Goal: Transaction & Acquisition: Purchase product/service

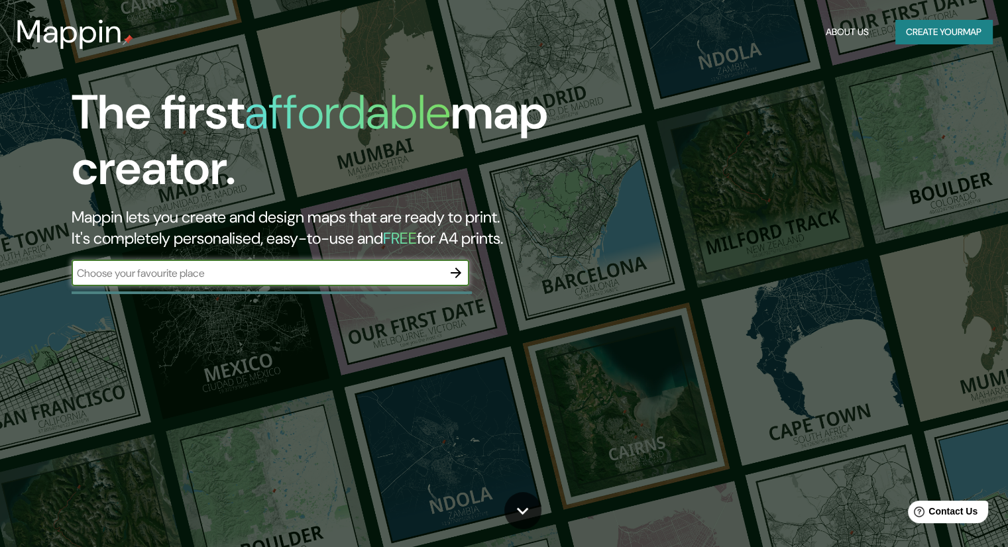
click at [194, 268] on input "text" at bounding box center [257, 273] width 371 height 15
type input "[PERSON_NAME][GEOGRAPHIC_DATA][PERSON_NAME], 04100 [GEOGRAPHIC_DATA], [GEOGRAPH…"
drag, startPoint x: 380, startPoint y: 274, endPoint x: 391, endPoint y: 274, distance: 11.9
click at [379, 274] on input "[PERSON_NAME][GEOGRAPHIC_DATA][PERSON_NAME], 04100 [GEOGRAPHIC_DATA], [GEOGRAPH…" at bounding box center [257, 273] width 371 height 15
click at [460, 272] on icon "button" at bounding box center [455, 273] width 11 height 11
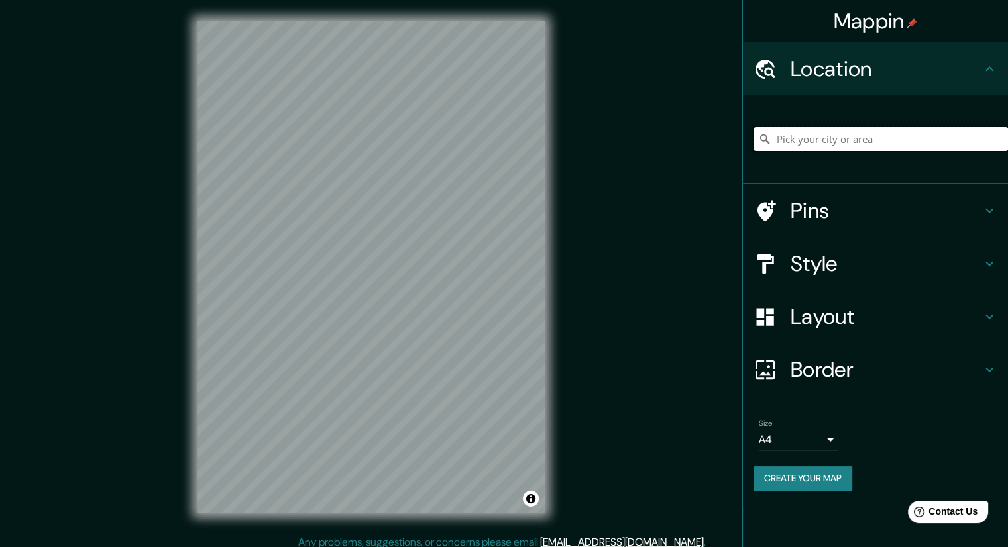
click at [808, 130] on input "Pick your city or area" at bounding box center [880, 139] width 254 height 24
paste input "[PERSON_NAME][GEOGRAPHIC_DATA][PERSON_NAME], 04100 [GEOGRAPHIC_DATA], [GEOGRAPH…"
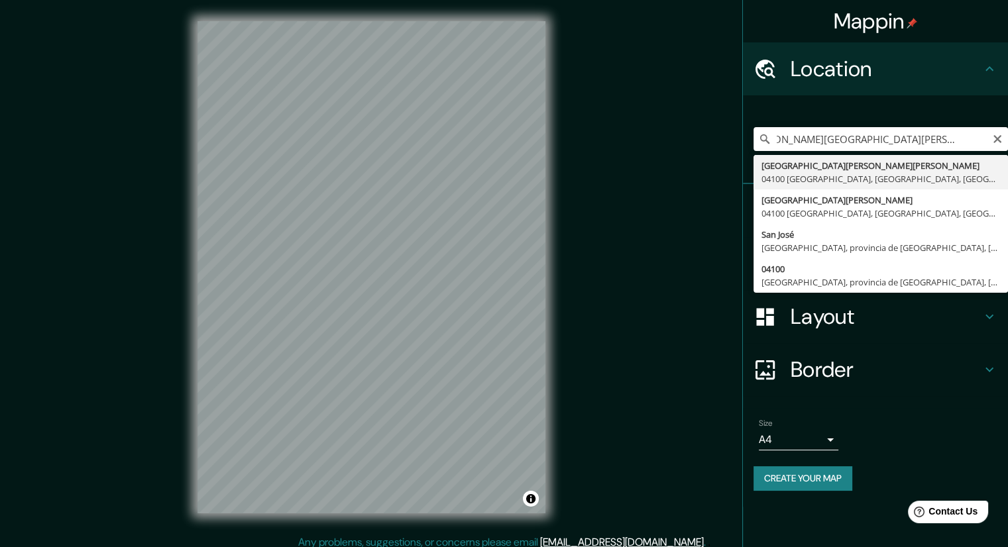
type input "[GEOGRAPHIC_DATA][PERSON_NAME][PERSON_NAME], [GEOGRAPHIC_DATA], [GEOGRAPHIC_DAT…"
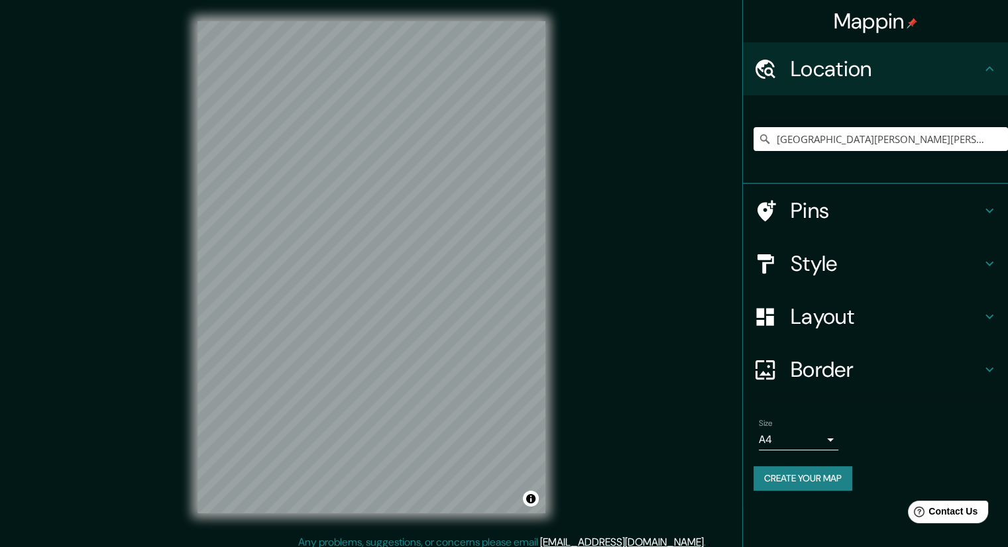
scroll to position [9, 0]
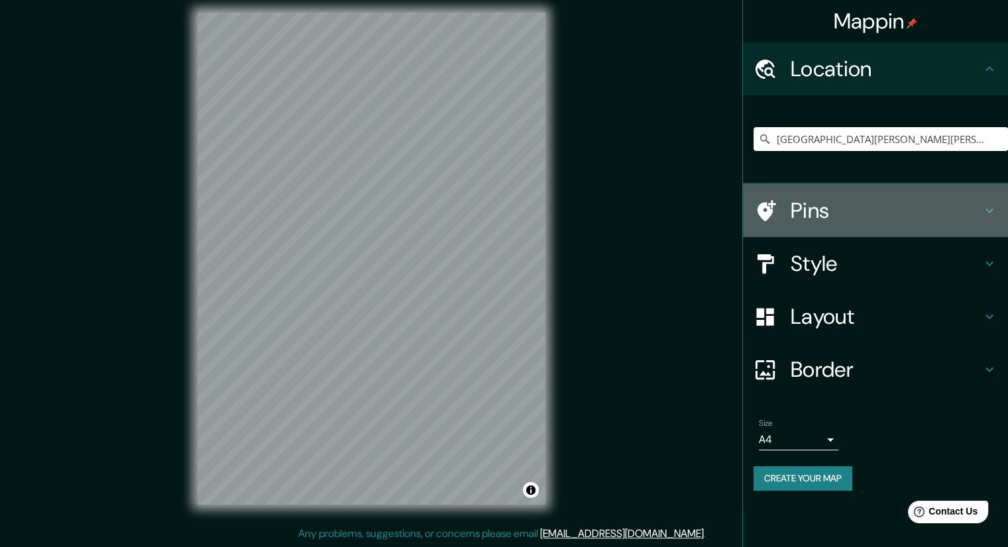
click at [964, 199] on h4 "Pins" at bounding box center [885, 210] width 191 height 26
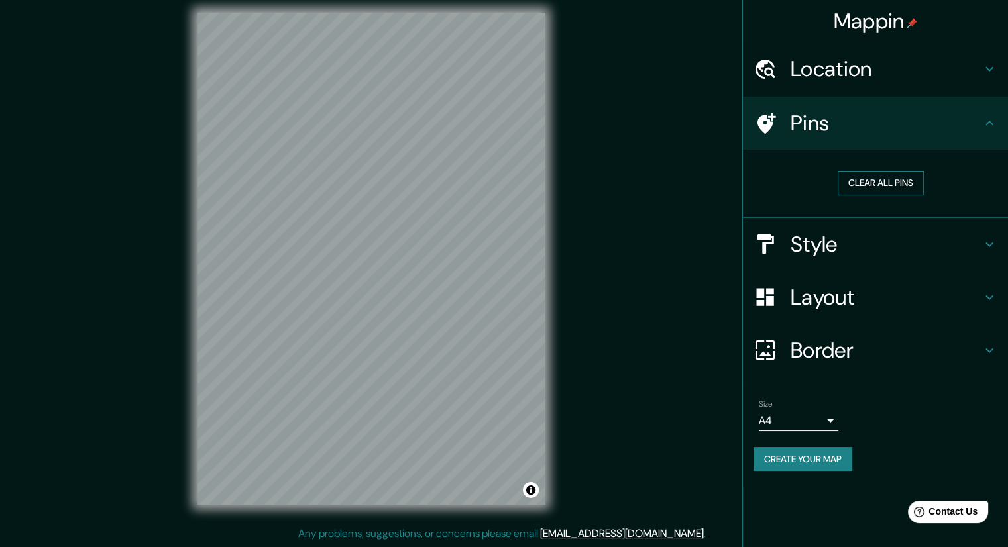
click at [890, 192] on button "Clear all pins" at bounding box center [880, 183] width 86 height 25
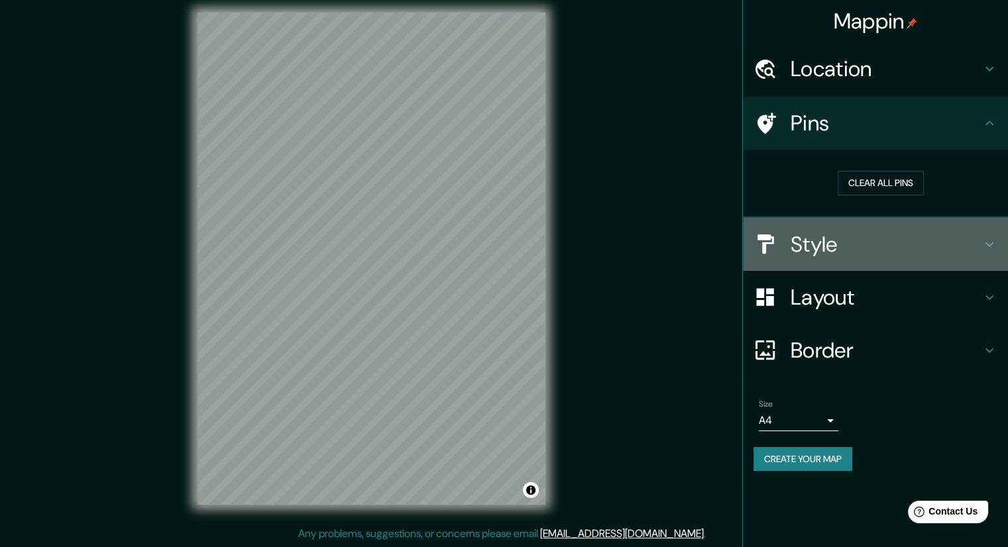
click at [992, 242] on icon at bounding box center [989, 244] width 16 height 16
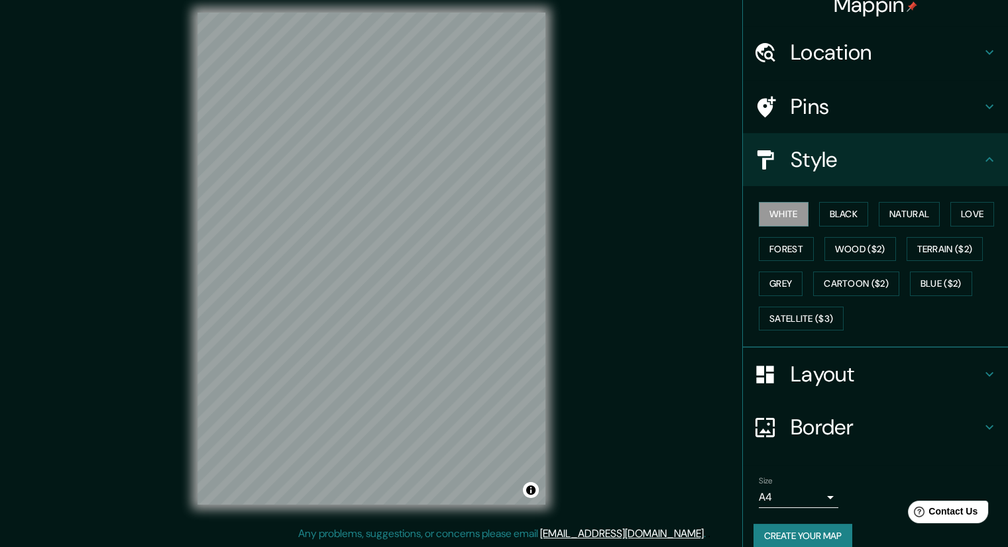
scroll to position [32, 0]
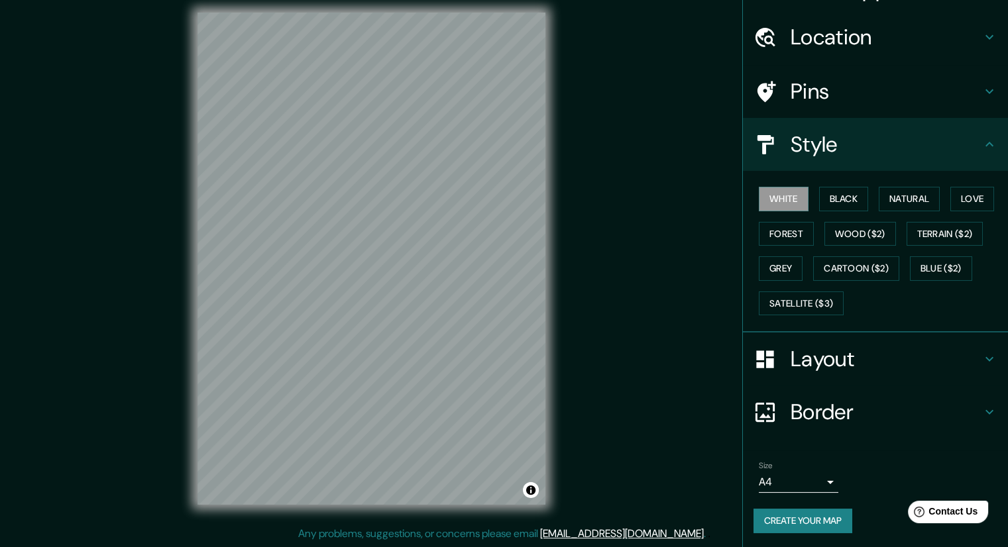
click at [905, 354] on h4 "Layout" at bounding box center [885, 359] width 191 height 26
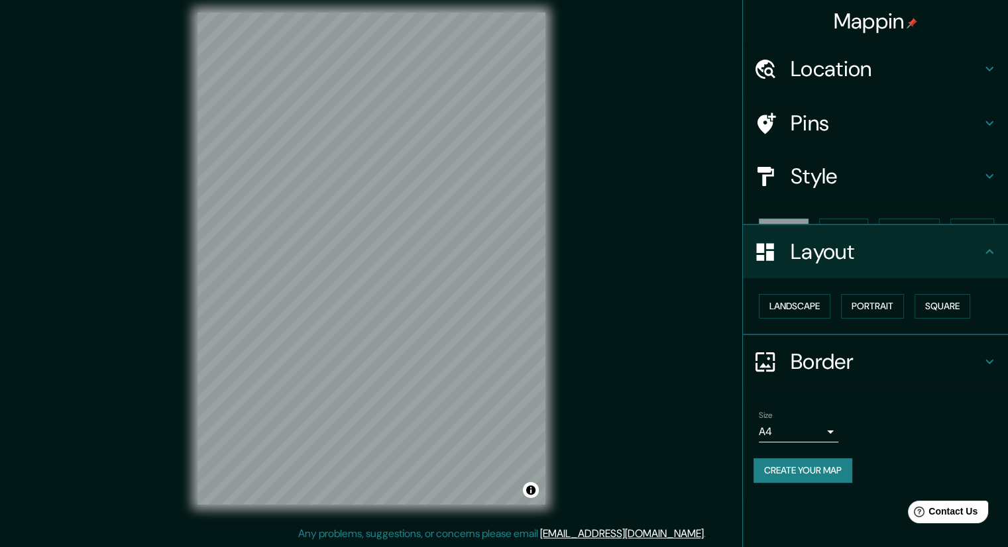
scroll to position [0, 0]
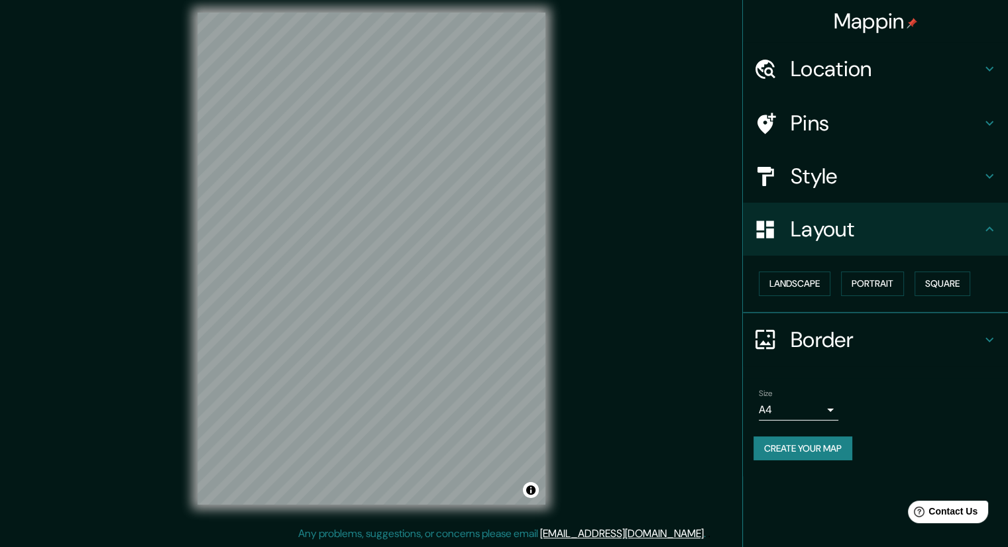
click at [901, 337] on h4 "Border" at bounding box center [885, 340] width 191 height 26
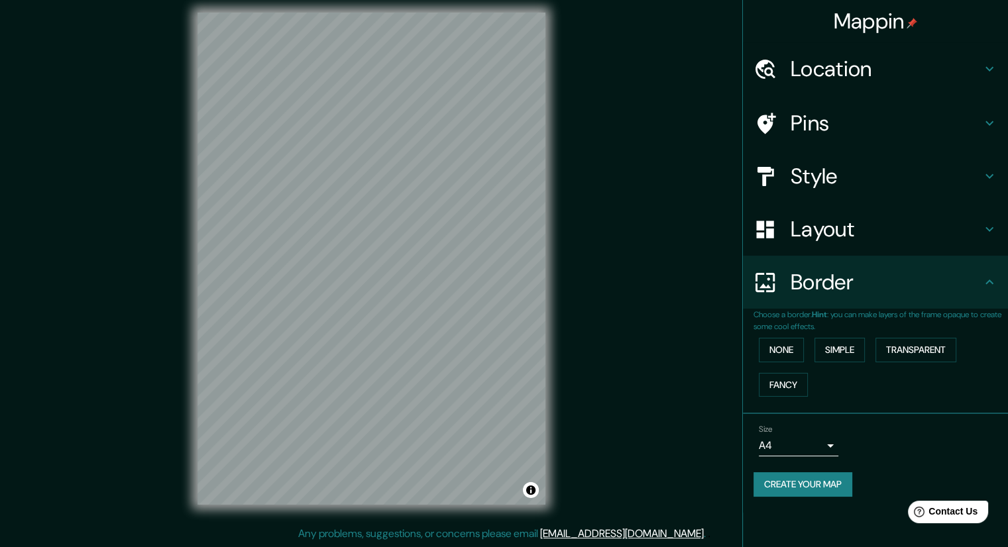
click at [809, 356] on div "None Simple Transparent Fancy" at bounding box center [880, 368] width 254 height 70
click at [821, 350] on button "Simple" at bounding box center [839, 350] width 50 height 25
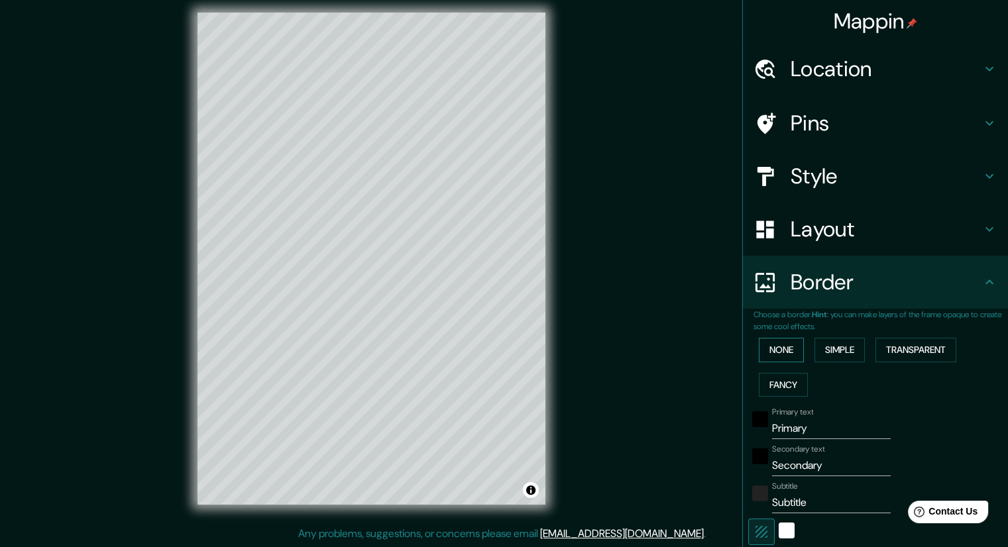
click at [782, 353] on button "None" at bounding box center [780, 350] width 45 height 25
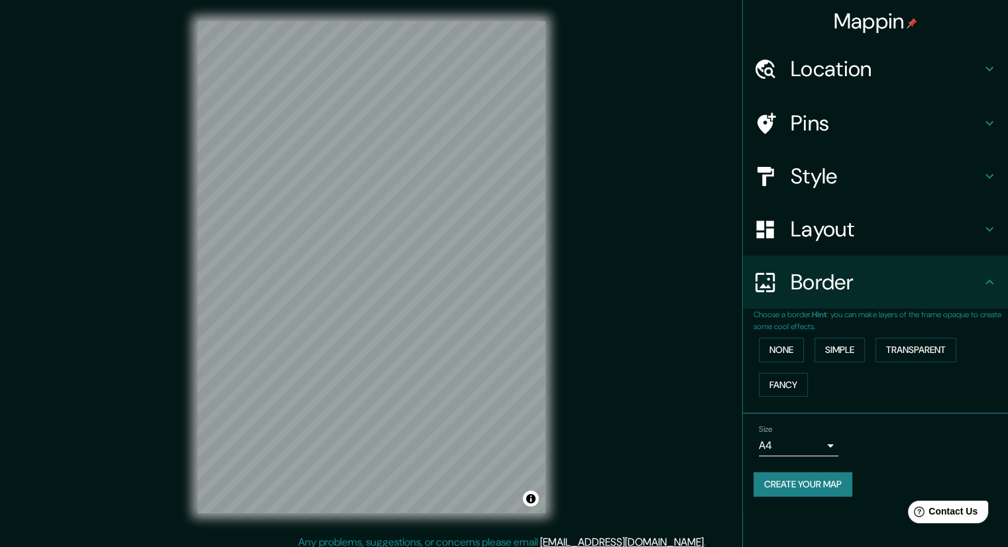
click at [1001, 217] on div "Layout" at bounding box center [875, 229] width 265 height 53
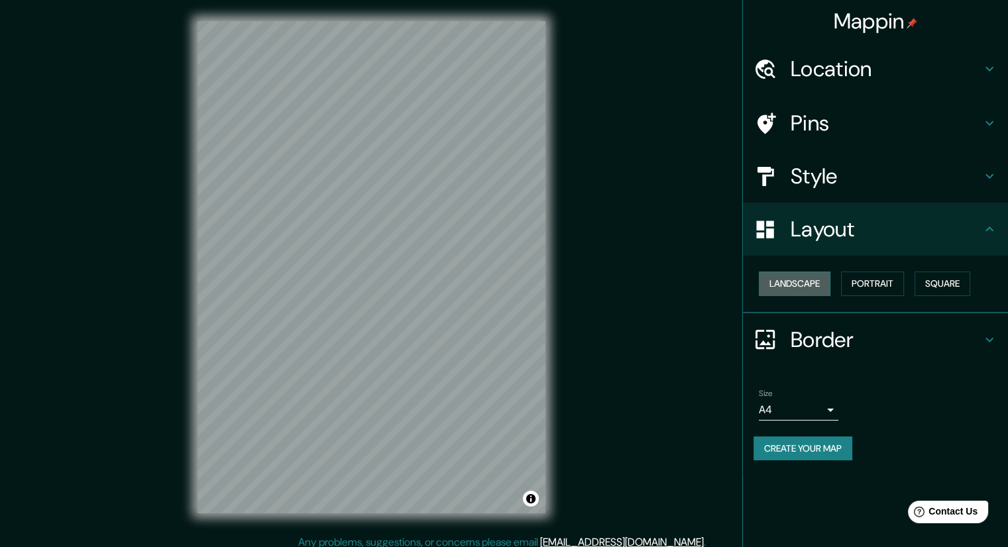
click at [811, 281] on button "Landscape" at bounding box center [794, 284] width 72 height 25
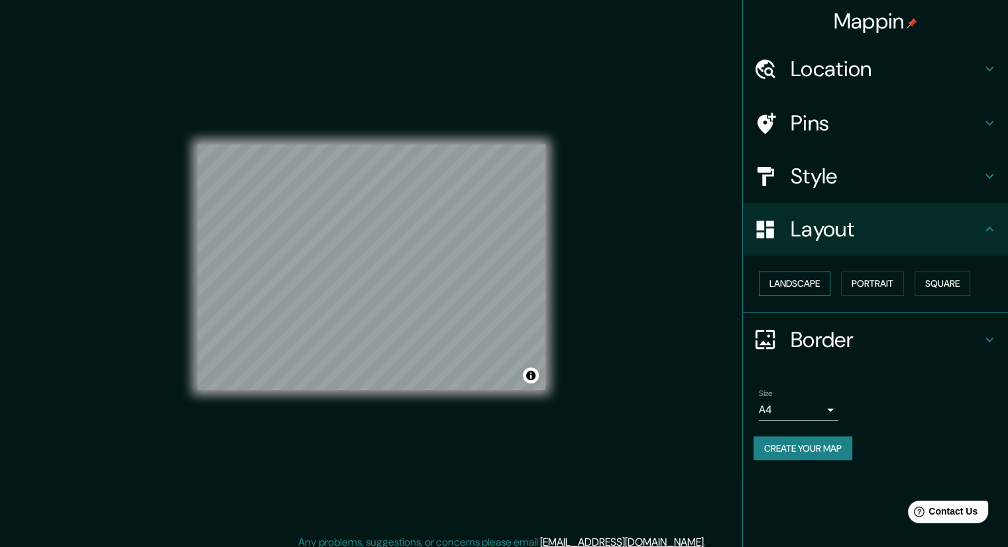
click at [811, 280] on button "Landscape" at bounding box center [794, 284] width 72 height 25
click at [876, 283] on button "Portrait" at bounding box center [872, 284] width 63 height 25
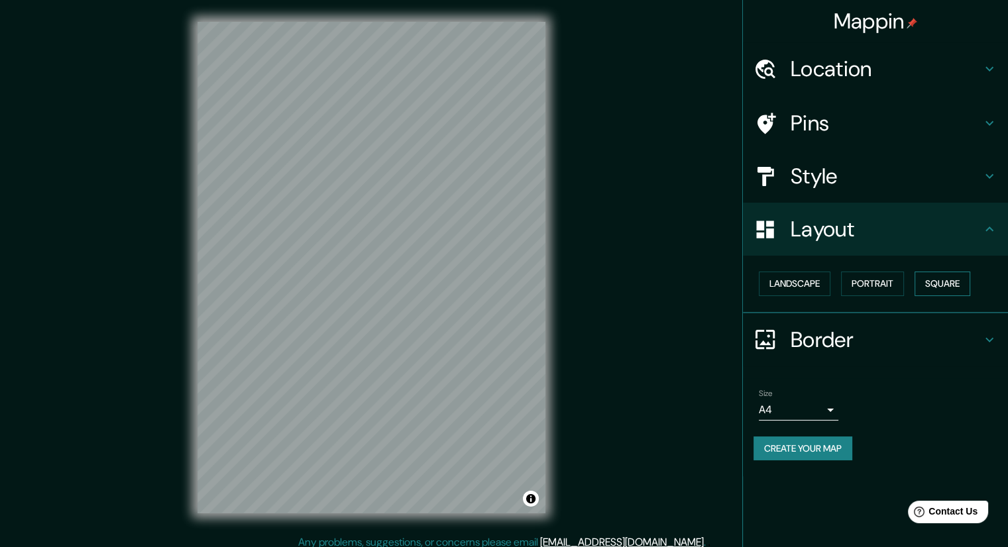
click at [951, 287] on button "Square" at bounding box center [942, 284] width 56 height 25
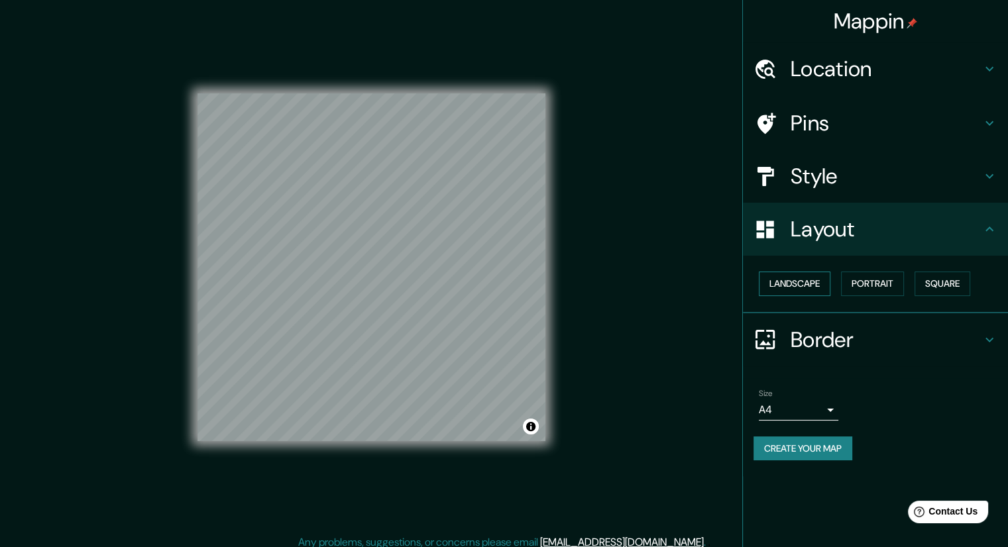
click at [803, 289] on button "Landscape" at bounding box center [794, 284] width 72 height 25
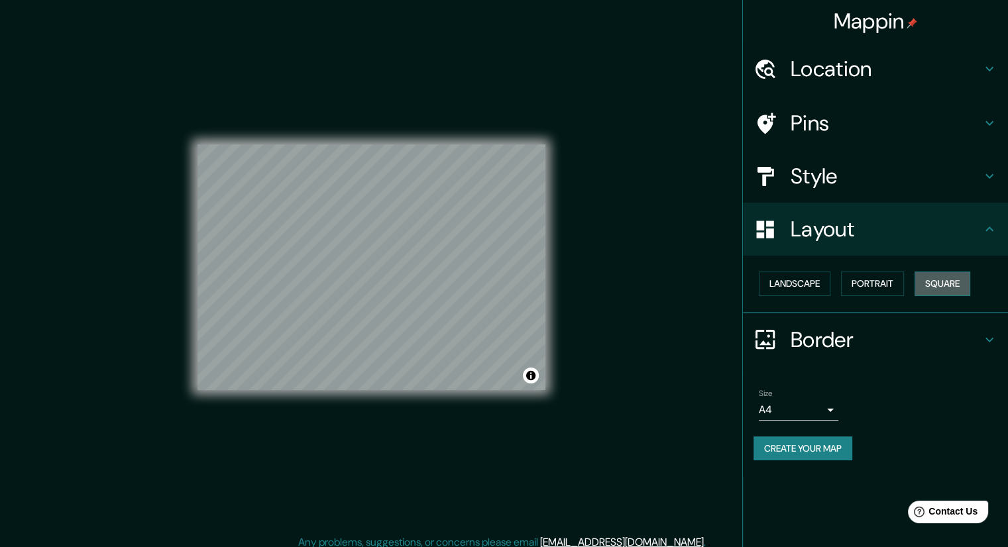
click at [943, 282] on button "Square" at bounding box center [942, 284] width 56 height 25
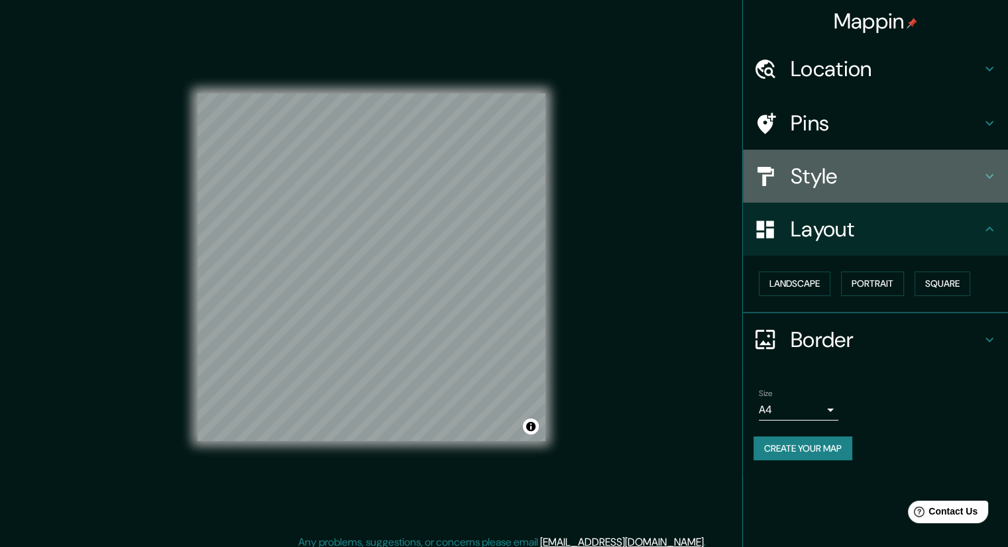
click at [900, 185] on h4 "Style" at bounding box center [885, 176] width 191 height 26
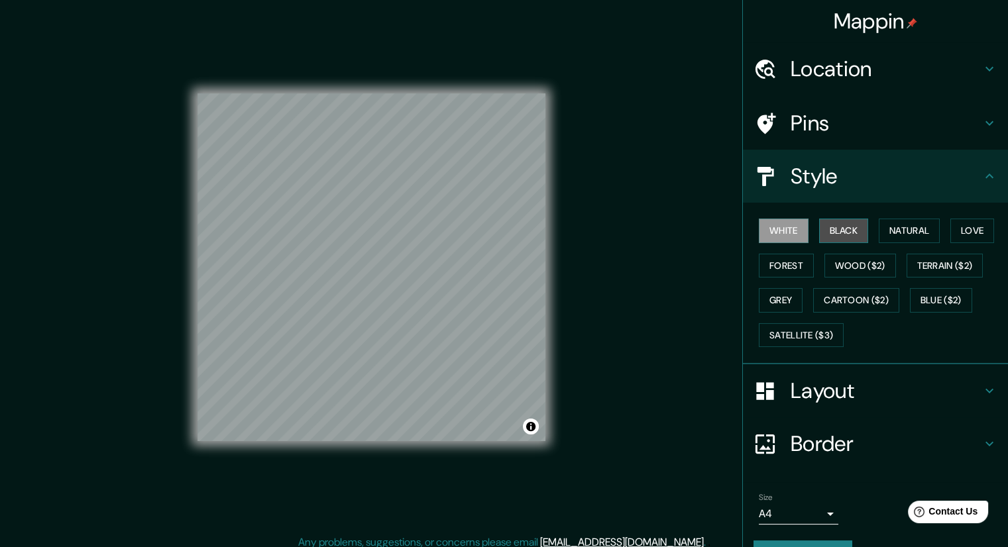
click at [845, 235] on button "Black" at bounding box center [844, 231] width 50 height 25
click at [899, 229] on button "Natural" at bounding box center [908, 231] width 61 height 25
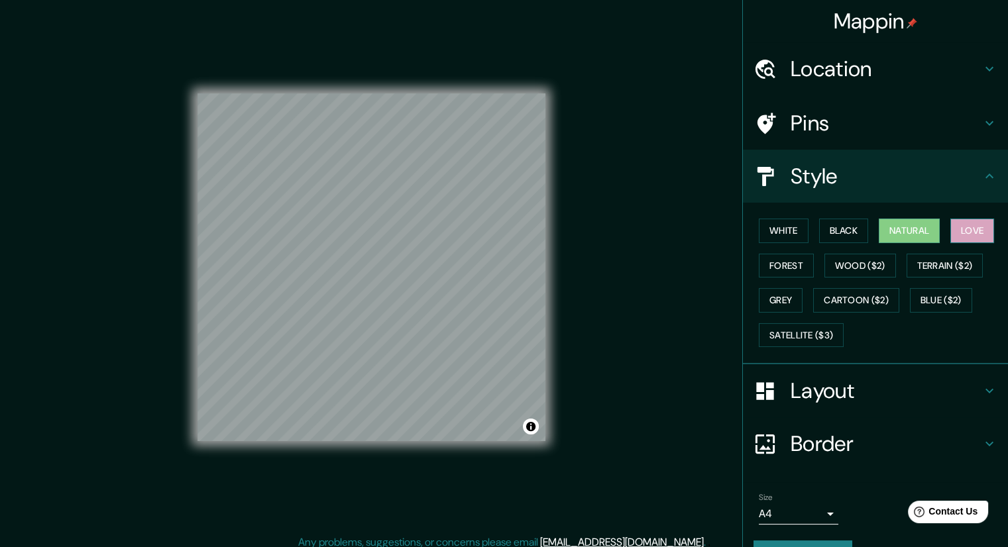
click at [961, 227] on button "Love" at bounding box center [972, 231] width 44 height 25
click at [798, 266] on button "Forest" at bounding box center [785, 266] width 55 height 25
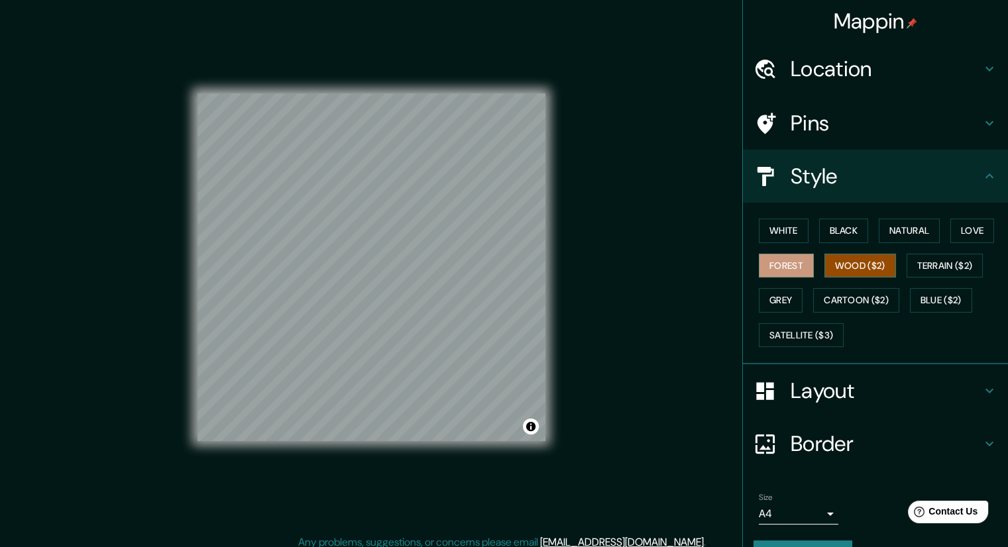
click at [850, 263] on button "Wood ($2)" at bounding box center [860, 266] width 72 height 25
click at [792, 266] on button "Forest" at bounding box center [785, 266] width 55 height 25
click at [774, 300] on button "Grey" at bounding box center [780, 300] width 44 height 25
click at [774, 261] on button "Forest" at bounding box center [785, 266] width 55 height 25
click at [770, 301] on button "Grey" at bounding box center [780, 300] width 44 height 25
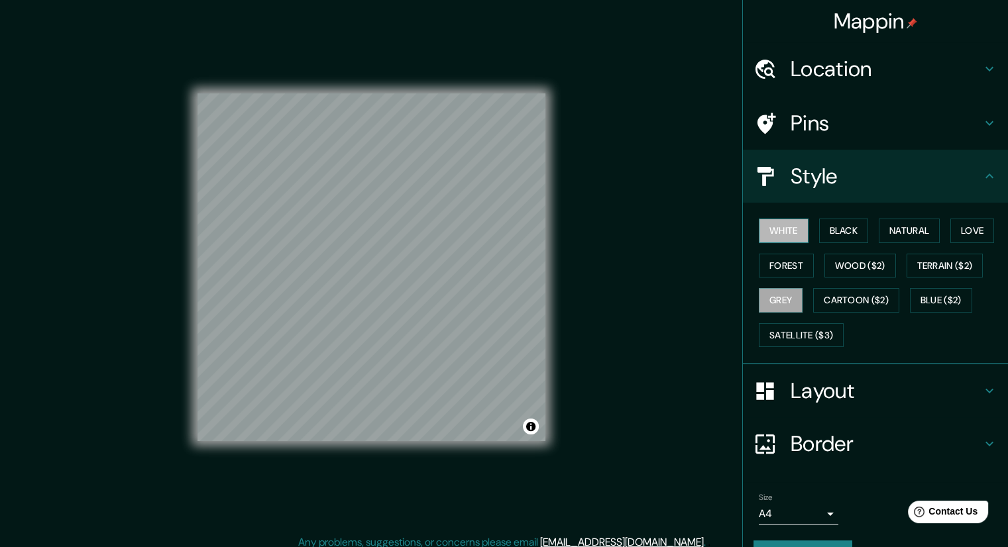
click at [773, 235] on button "White" at bounding box center [783, 231] width 50 height 25
click at [775, 289] on button "Grey" at bounding box center [780, 300] width 44 height 25
click at [774, 270] on button "Forest" at bounding box center [785, 266] width 55 height 25
click at [776, 291] on button "Grey" at bounding box center [780, 300] width 44 height 25
click at [779, 242] on div "White Black Natural Love Forest Wood ($2) Terrain ($2) Grey Cartoon ($2) Blue (…" at bounding box center [880, 282] width 254 height 139
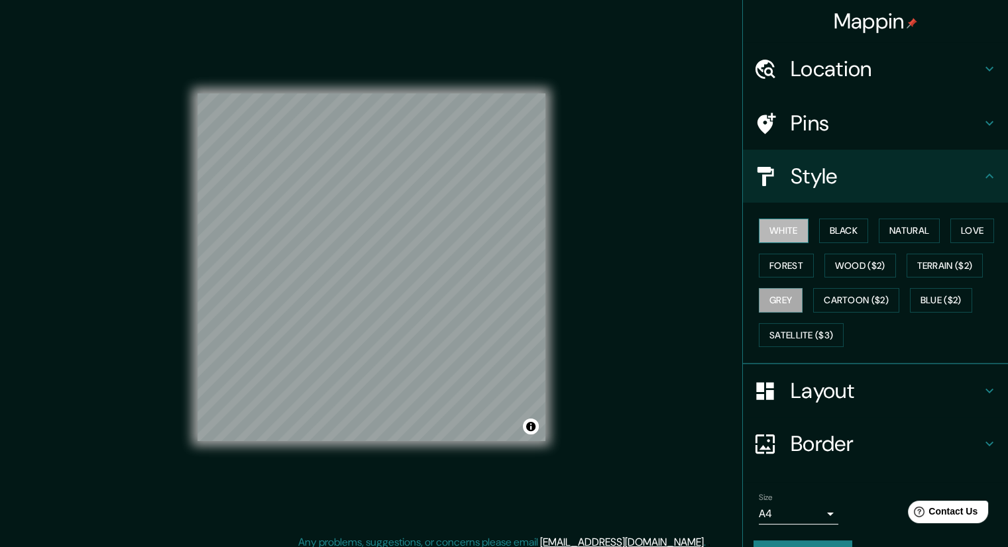
click at [778, 235] on button "White" at bounding box center [783, 231] width 50 height 25
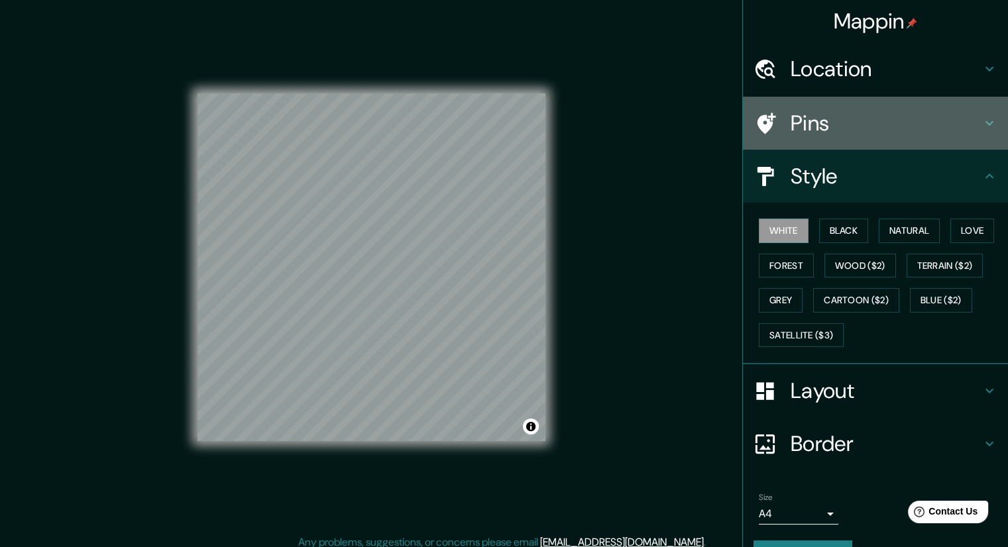
click at [925, 120] on h4 "Pins" at bounding box center [885, 123] width 191 height 26
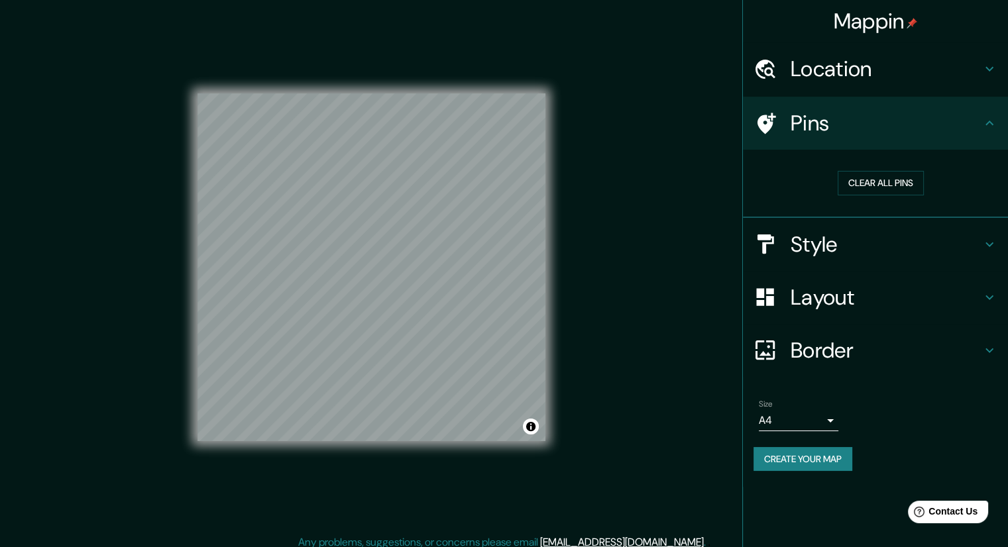
click at [986, 60] on div "Location" at bounding box center [875, 68] width 265 height 53
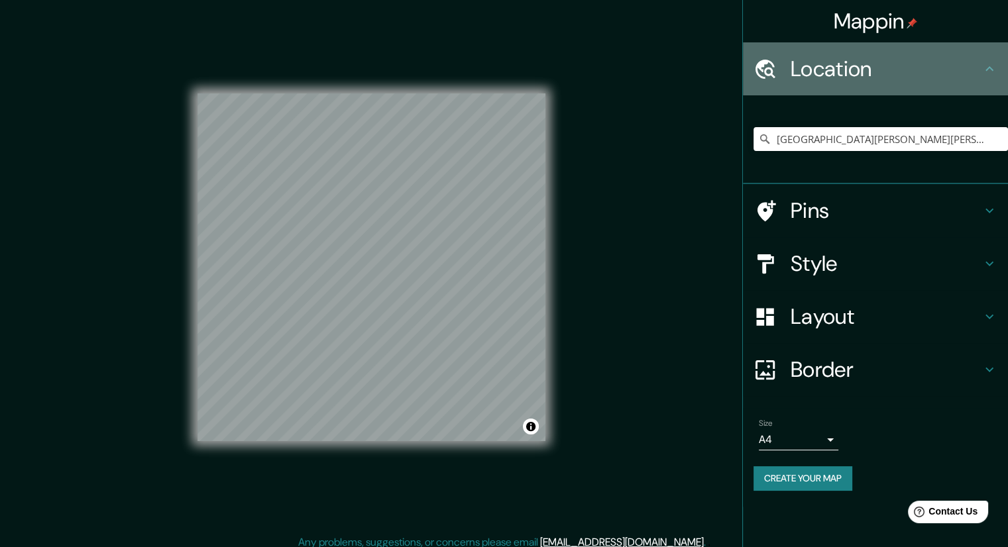
click at [984, 67] on icon at bounding box center [989, 69] width 16 height 16
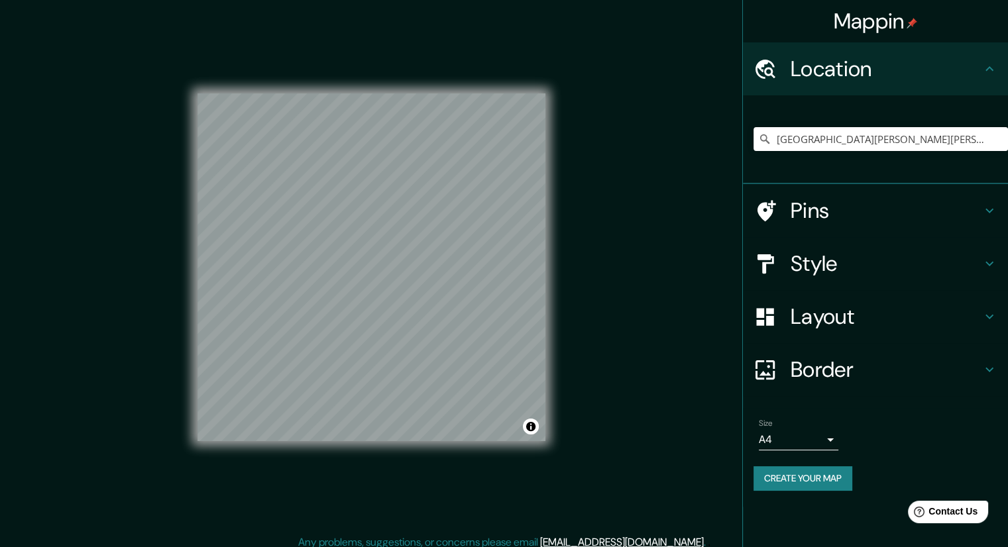
click at [932, 272] on h4 "Style" at bounding box center [885, 263] width 191 height 26
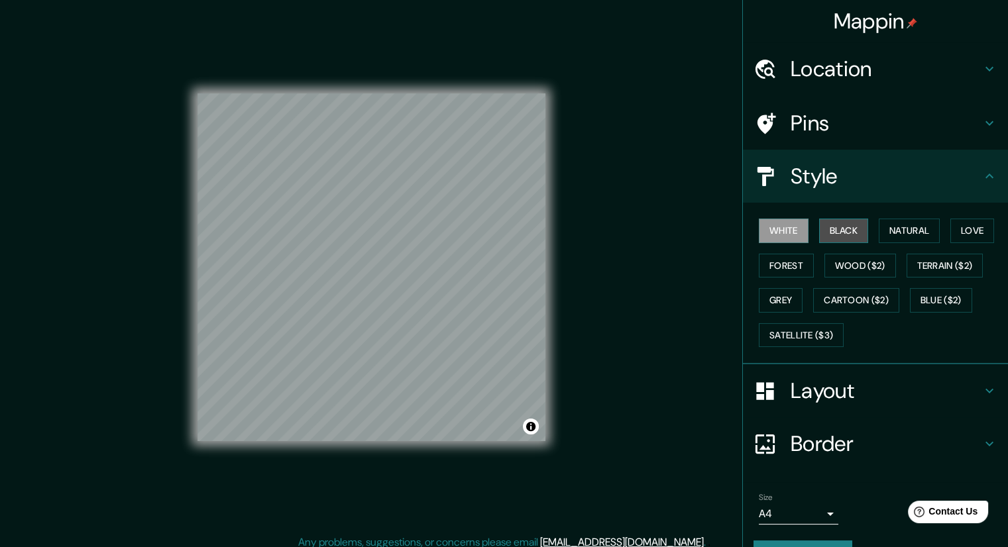
click at [825, 225] on button "Black" at bounding box center [844, 231] width 50 height 25
click at [906, 231] on button "Natural" at bounding box center [908, 231] width 61 height 25
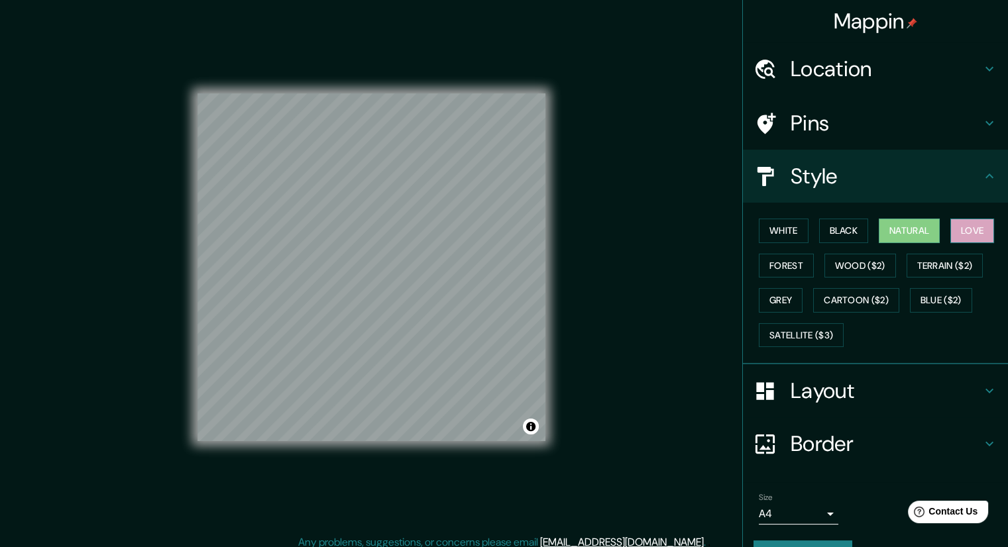
click at [970, 230] on button "Love" at bounding box center [972, 231] width 44 height 25
click at [786, 268] on button "Forest" at bounding box center [785, 266] width 55 height 25
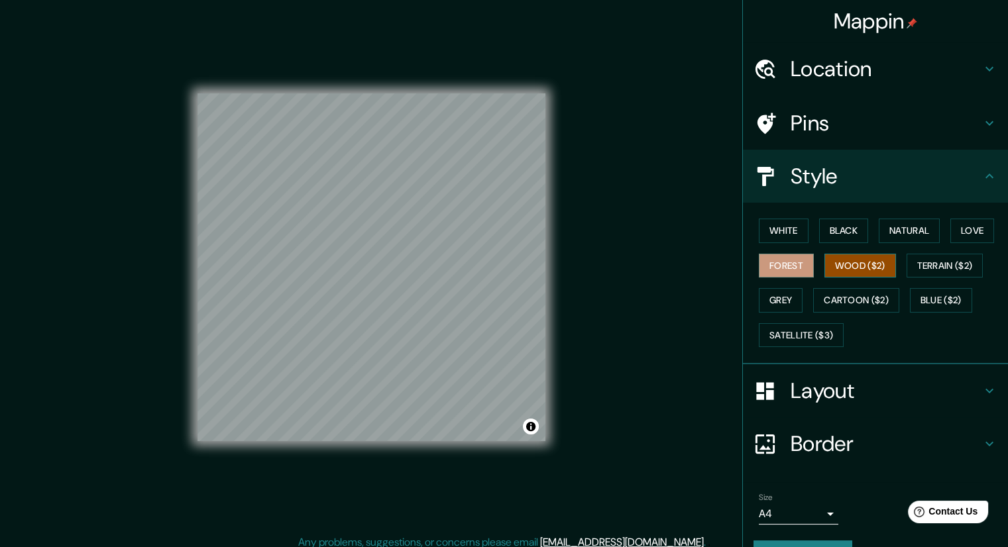
click at [839, 271] on button "Wood ($2)" at bounding box center [860, 266] width 72 height 25
click at [791, 297] on button "Grey" at bounding box center [780, 300] width 44 height 25
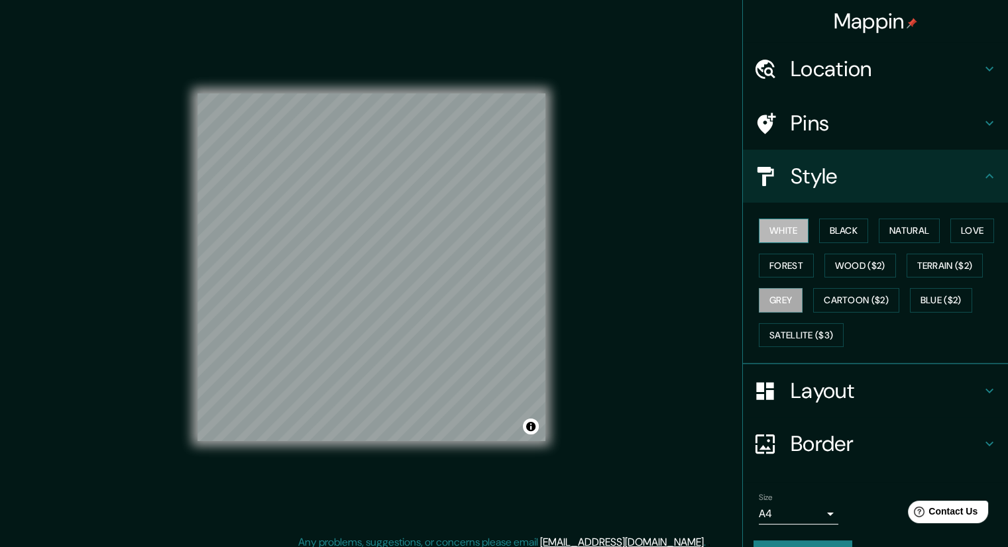
click at [786, 236] on button "White" at bounding box center [783, 231] width 50 height 25
click at [860, 231] on div "White Black Natural Love Forest Wood ($2) Terrain ($2) Grey Cartoon ($2) Blue (…" at bounding box center [880, 282] width 254 height 139
click at [827, 231] on button "Black" at bounding box center [844, 231] width 50 height 25
click at [795, 231] on button "White" at bounding box center [783, 231] width 50 height 25
click at [644, 306] on div "Mappin Location [GEOGRAPHIC_DATA][PERSON_NAME][PERSON_NAME], [GEOGRAPHIC_DATA],…" at bounding box center [504, 278] width 1008 height 556
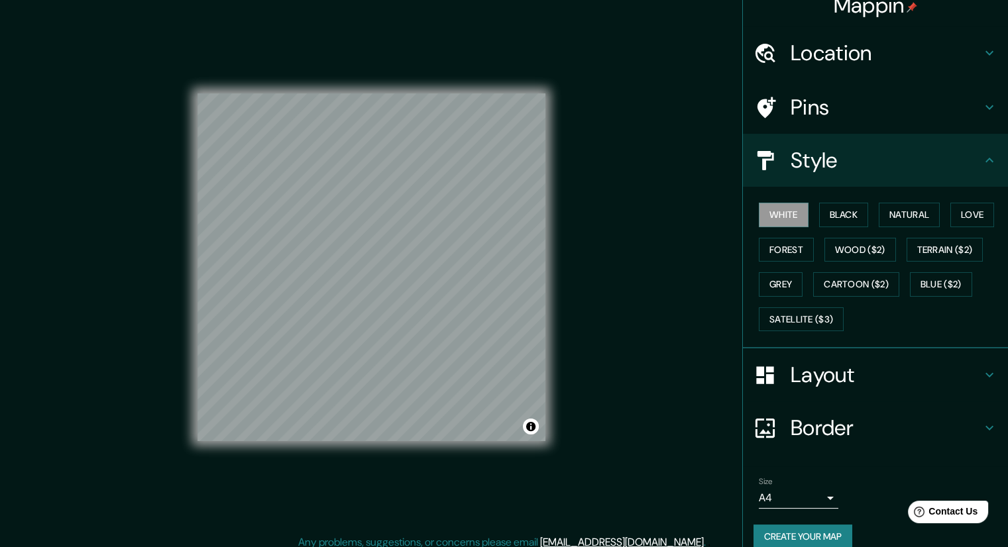
scroll to position [32, 0]
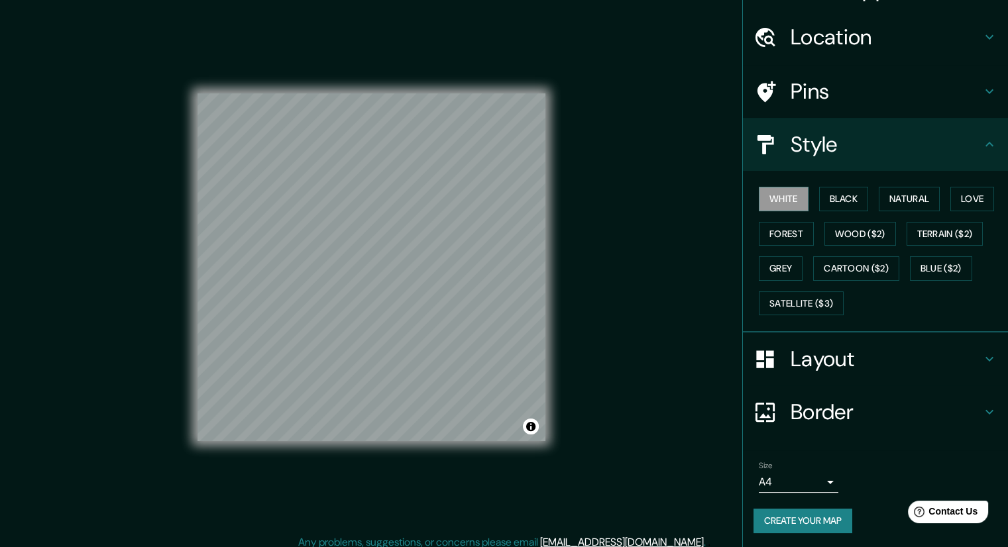
click at [981, 361] on icon at bounding box center [989, 359] width 16 height 16
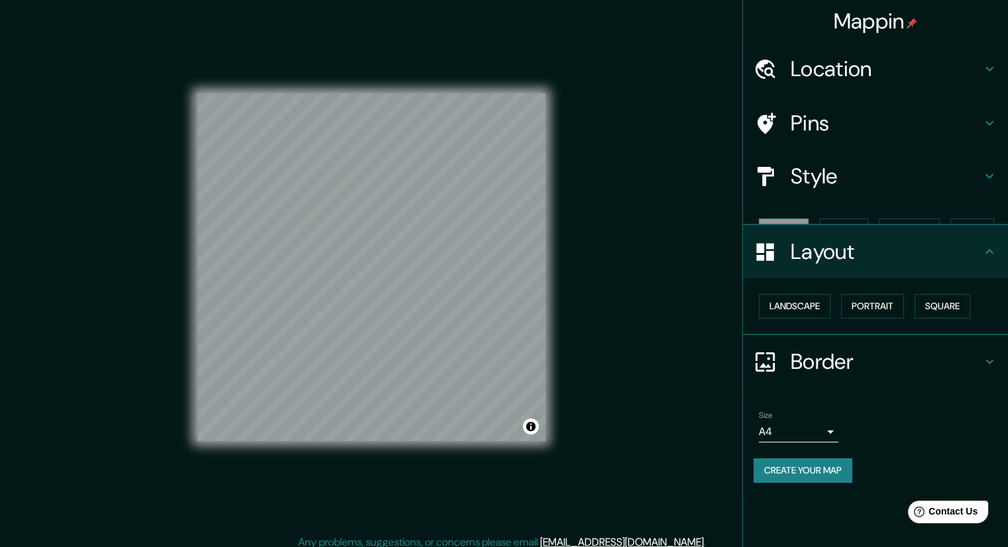
scroll to position [0, 0]
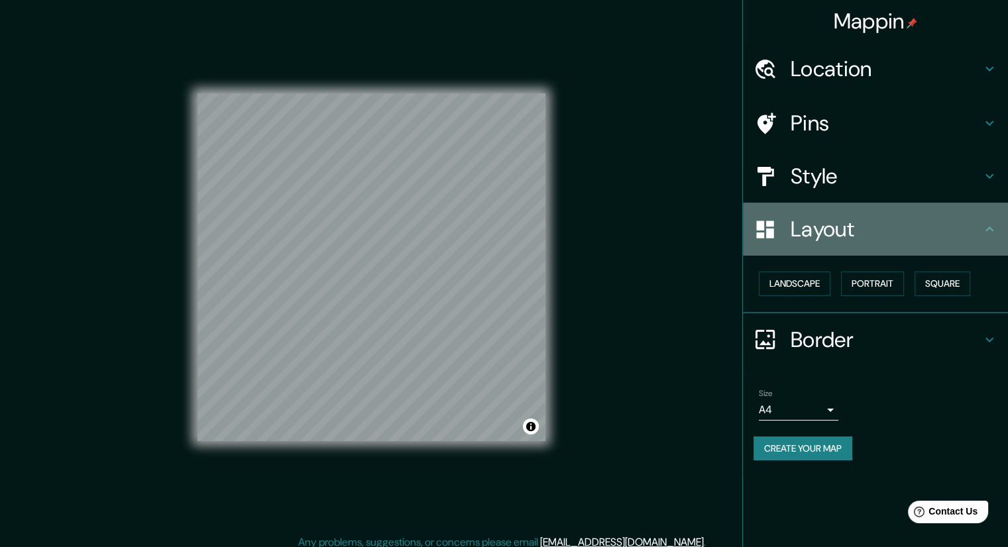
click at [974, 226] on h4 "Layout" at bounding box center [885, 229] width 191 height 26
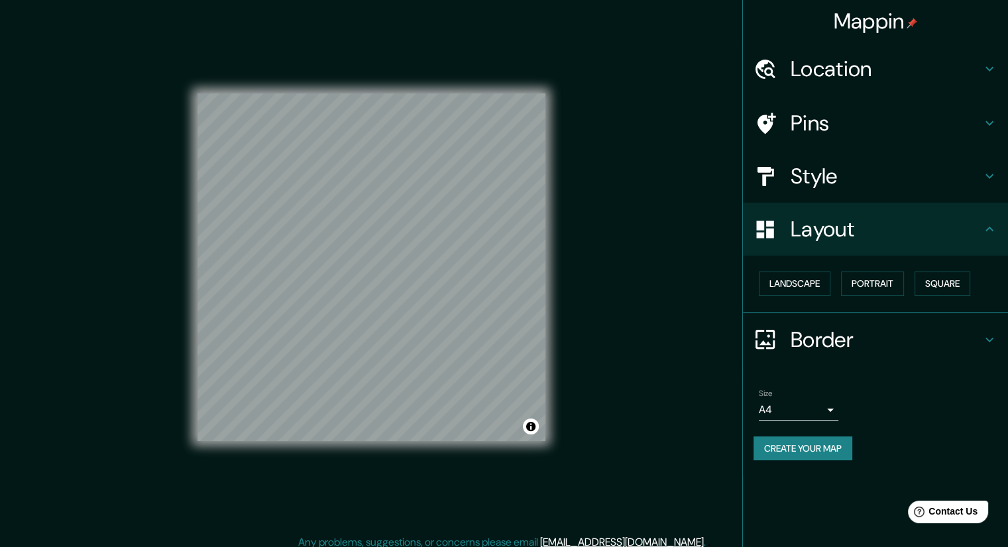
click at [932, 120] on h4 "Pins" at bounding box center [885, 123] width 191 height 26
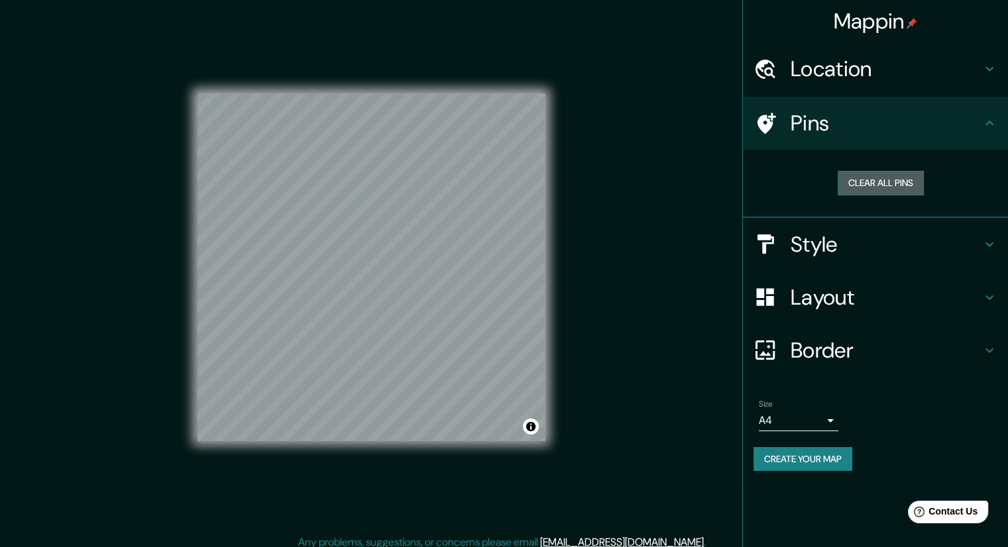
click at [917, 182] on button "Clear all pins" at bounding box center [880, 183] width 86 height 25
click at [962, 159] on div "Clear all pins" at bounding box center [875, 184] width 265 height 68
click at [978, 140] on div "Pins" at bounding box center [875, 123] width 265 height 53
click at [810, 462] on button "Create your map" at bounding box center [802, 459] width 99 height 25
click at [803, 457] on button "Create your map" at bounding box center [802, 459] width 99 height 25
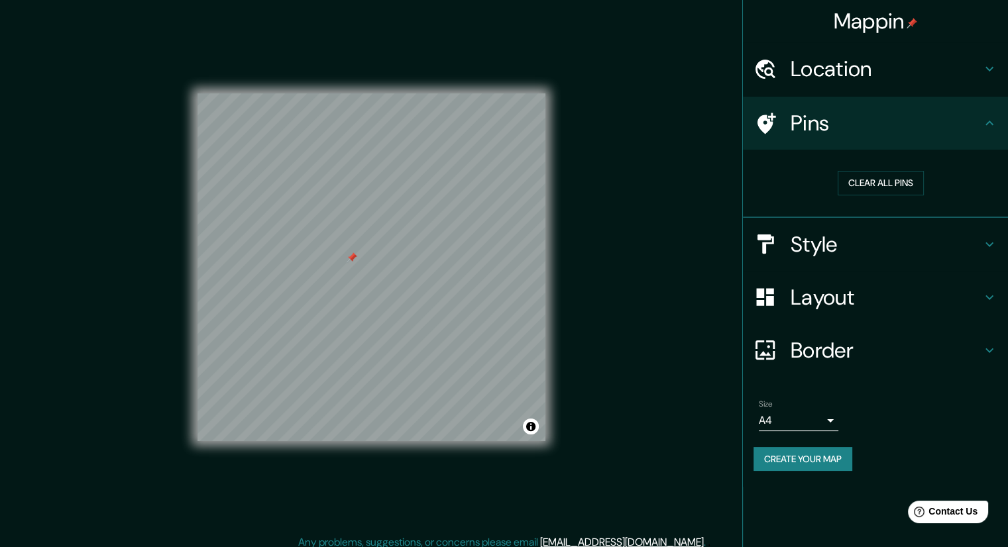
click at [556, 292] on div "© Mapbox © OpenStreetMap Improve this map" at bounding box center [371, 267] width 390 height 535
click at [562, 291] on div "© Mapbox © OpenStreetMap Improve this map" at bounding box center [371, 267] width 390 height 535
click at [562, 290] on div "© Mapbox © OpenStreetMap Improve this map" at bounding box center [371, 267] width 390 height 535
click at [530, 433] on button "Toggle attribution" at bounding box center [531, 427] width 16 height 16
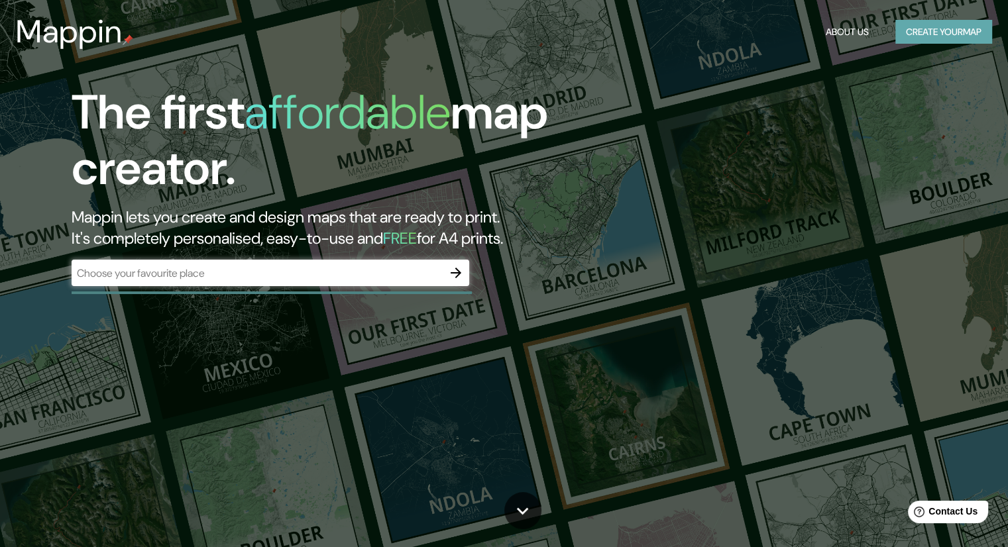
click at [909, 38] on button "Create your map" at bounding box center [943, 32] width 97 height 25
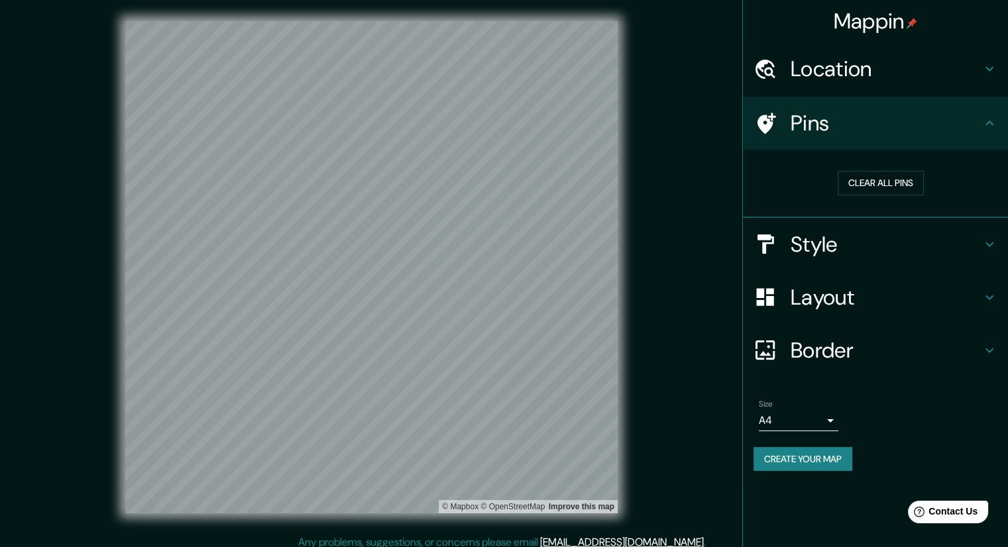
click at [955, 80] on h4 "Location" at bounding box center [885, 69] width 191 height 26
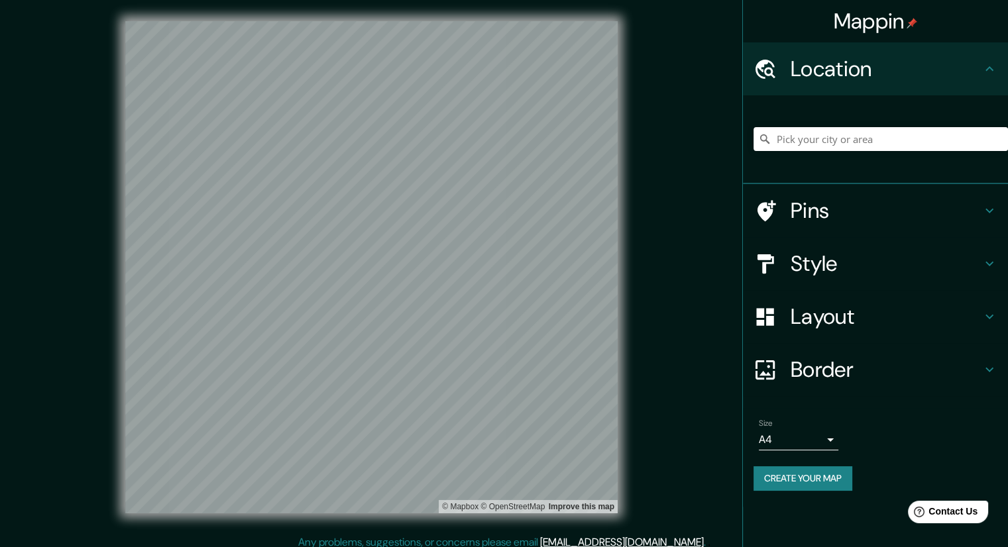
click at [762, 154] on div at bounding box center [880, 139] width 254 height 66
click at [796, 144] on input "Pick your city or area" at bounding box center [880, 139] width 254 height 24
paste input "[PERSON_NAME][GEOGRAPHIC_DATA][PERSON_NAME], 04100 [GEOGRAPHIC_DATA], [GEOGRAPH…"
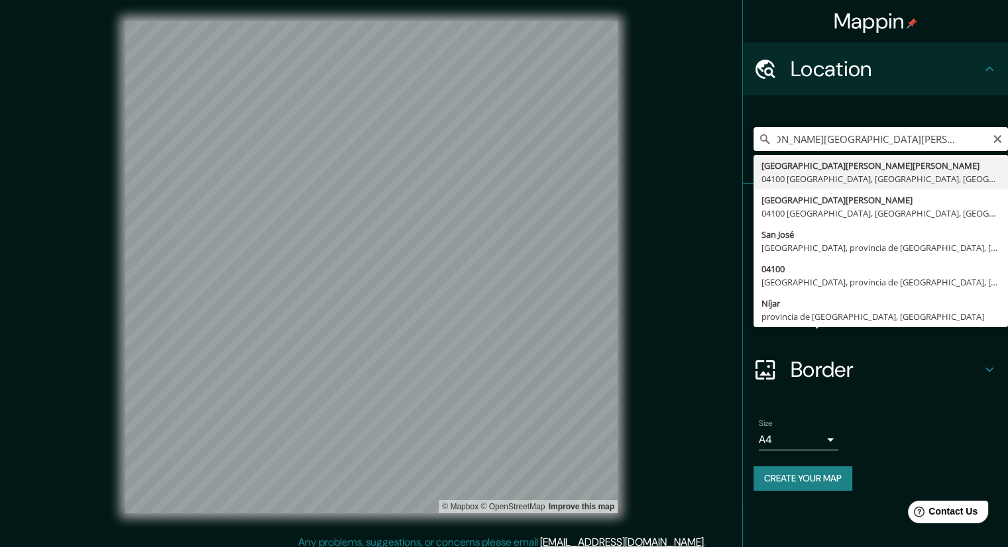
type input "[GEOGRAPHIC_DATA][PERSON_NAME][PERSON_NAME], [GEOGRAPHIC_DATA], [GEOGRAPHIC_DAT…"
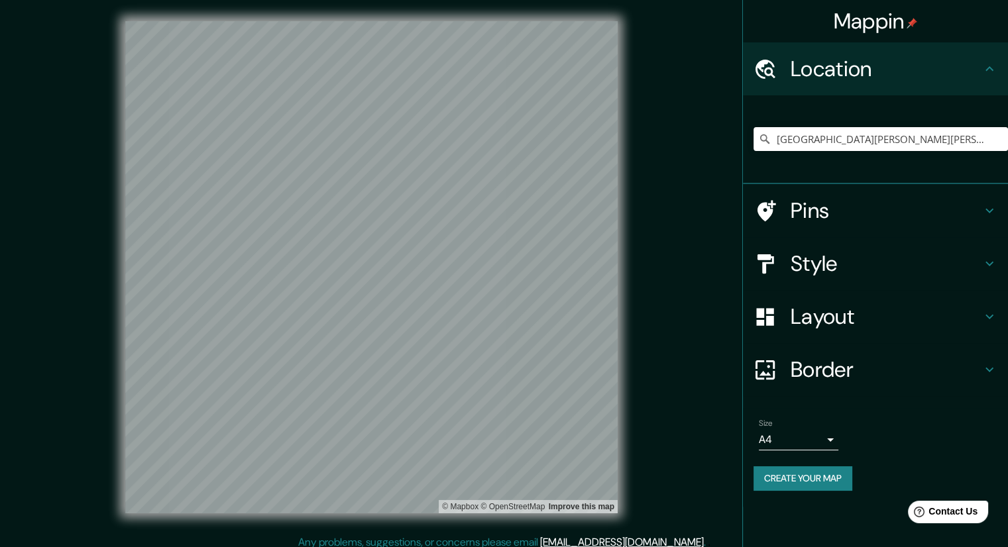
click at [892, 456] on div "Size A4 single Create your map" at bounding box center [875, 457] width 244 height 88
